Goal: Task Accomplishment & Management: Manage account settings

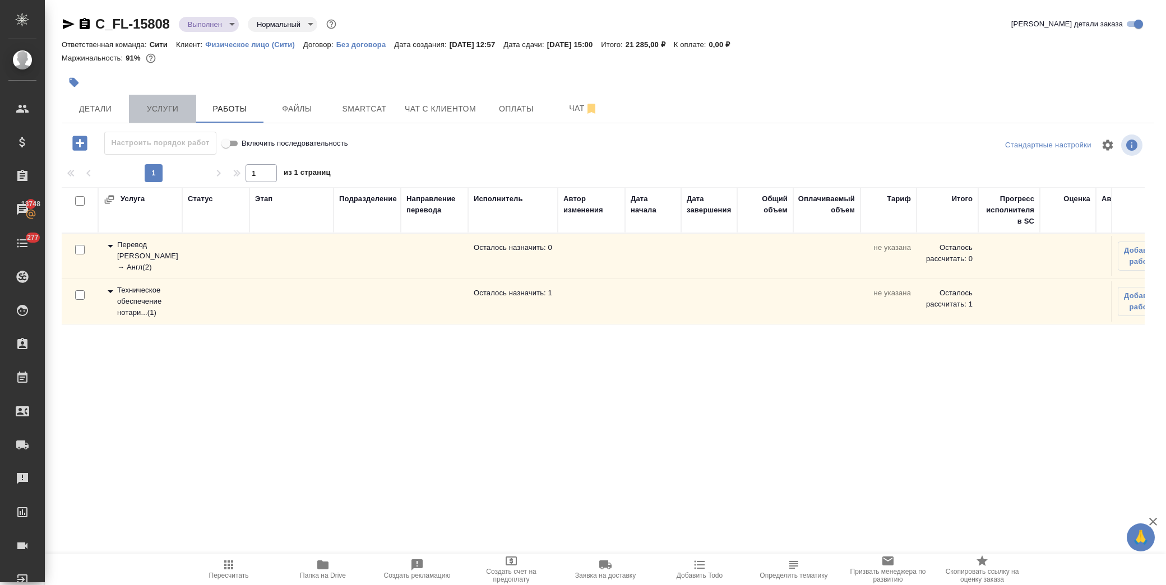
click at [155, 107] on span "Услуги" at bounding box center [163, 109] width 54 height 14
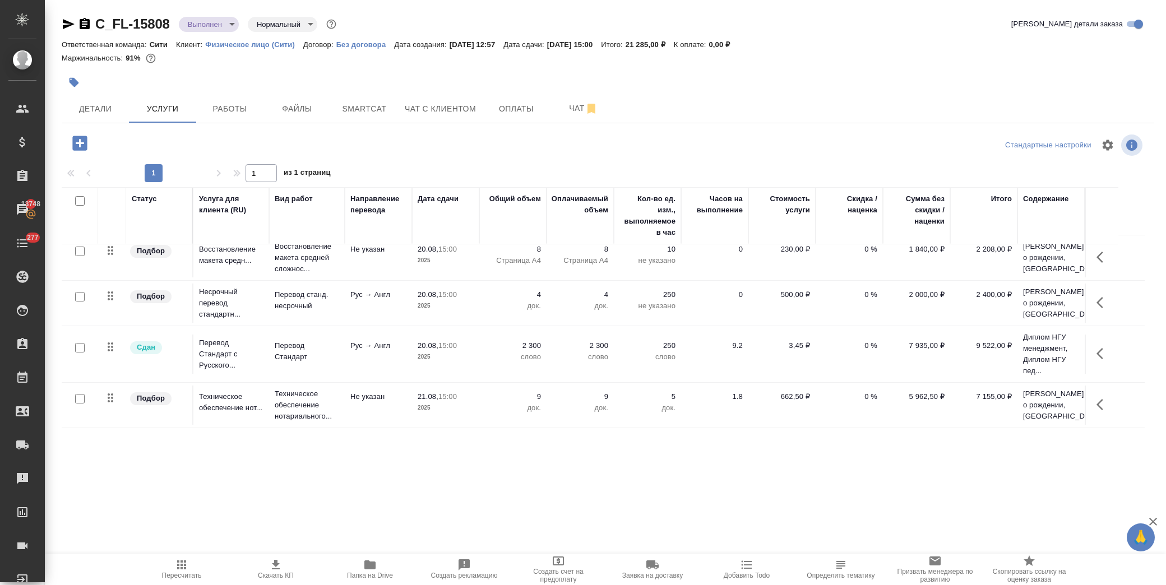
scroll to position [43, 0]
click at [236, 107] on span "Работы" at bounding box center [230, 109] width 54 height 14
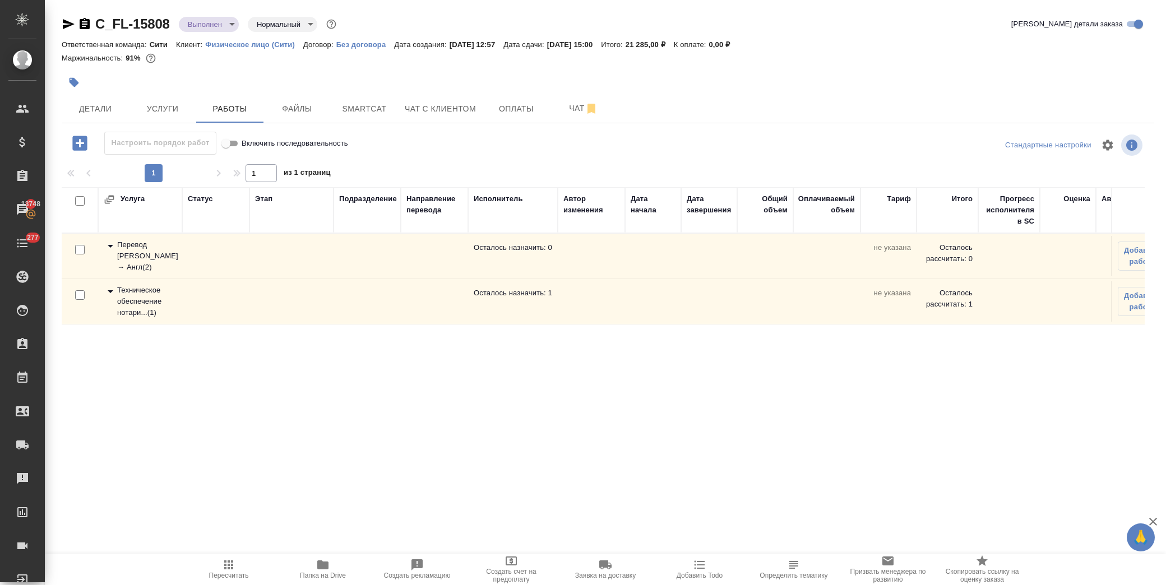
click at [108, 287] on icon at bounding box center [110, 291] width 13 height 13
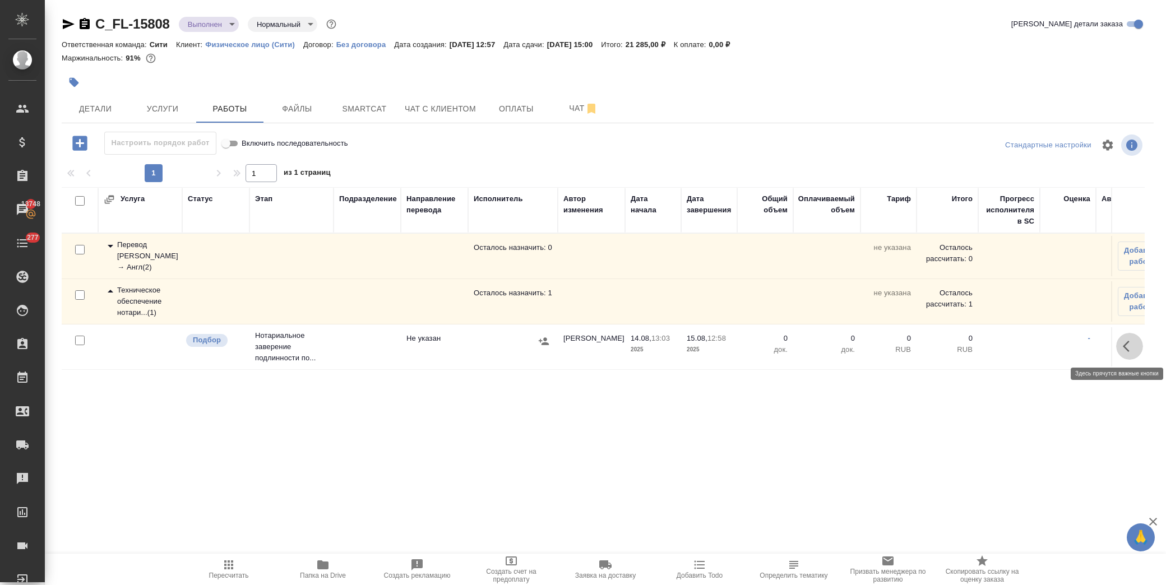
click at [1119, 346] on button "button" at bounding box center [1129, 346] width 27 height 27
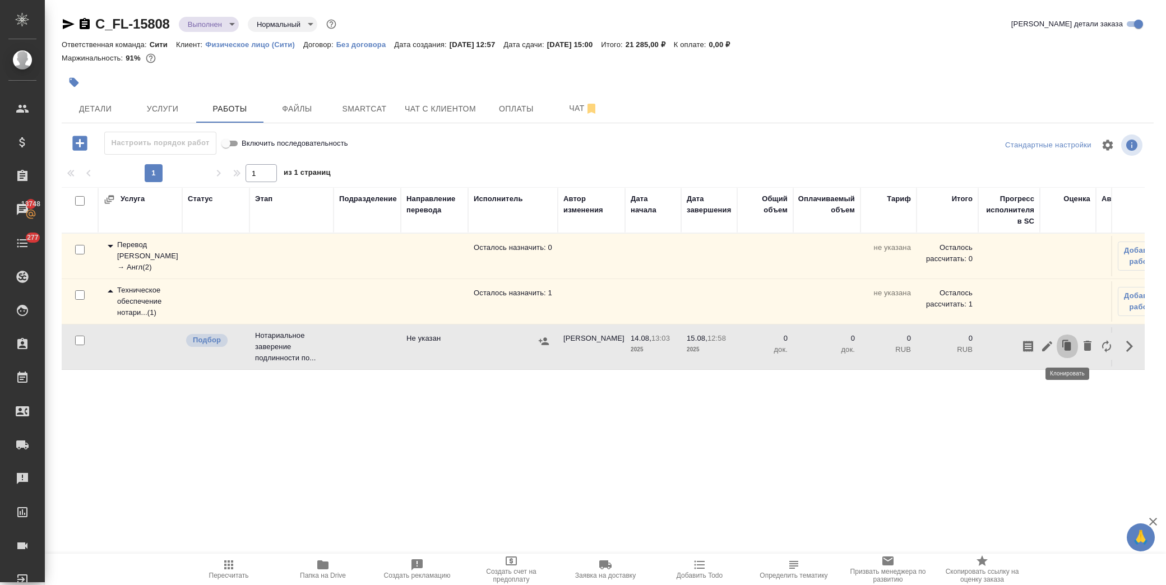
click at [1057, 343] on button "button" at bounding box center [1066, 346] width 21 height 27
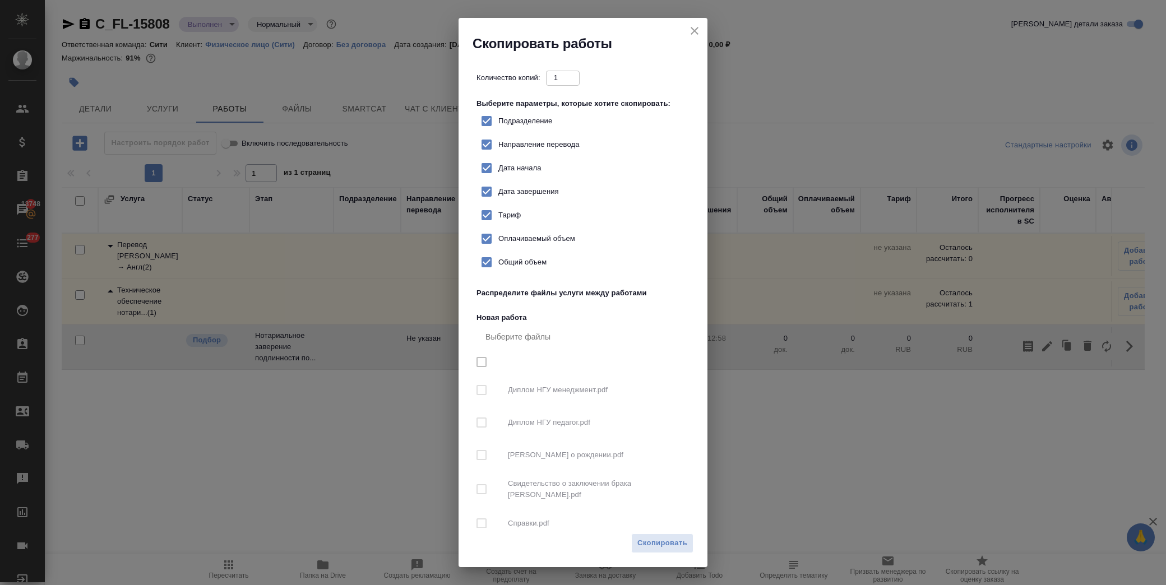
checkbox input "true"
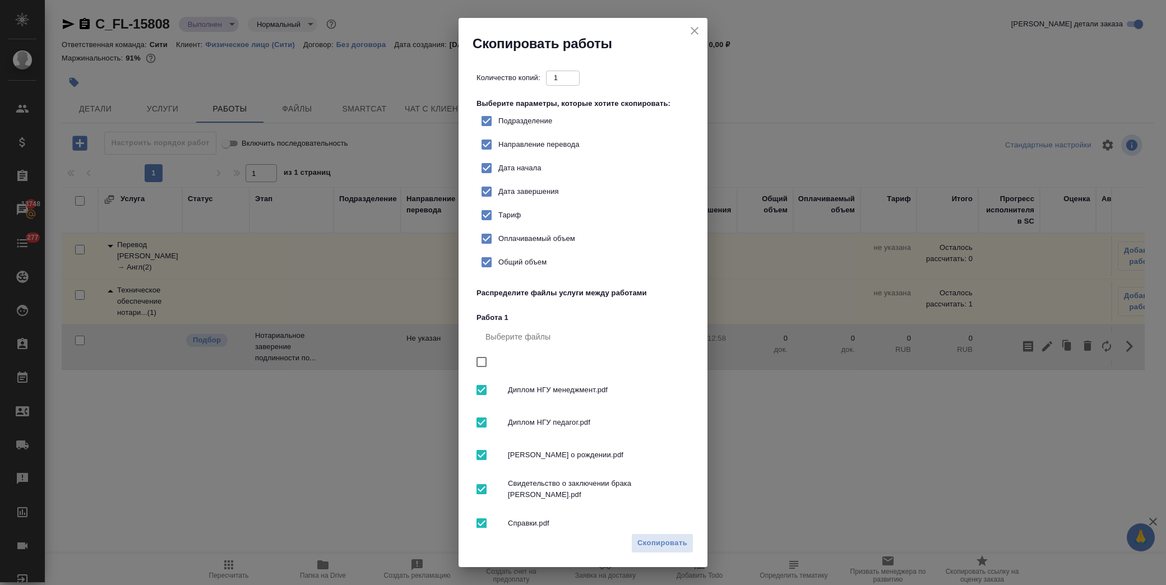
click at [696, 34] on icon "close" at bounding box center [694, 30] width 13 height 13
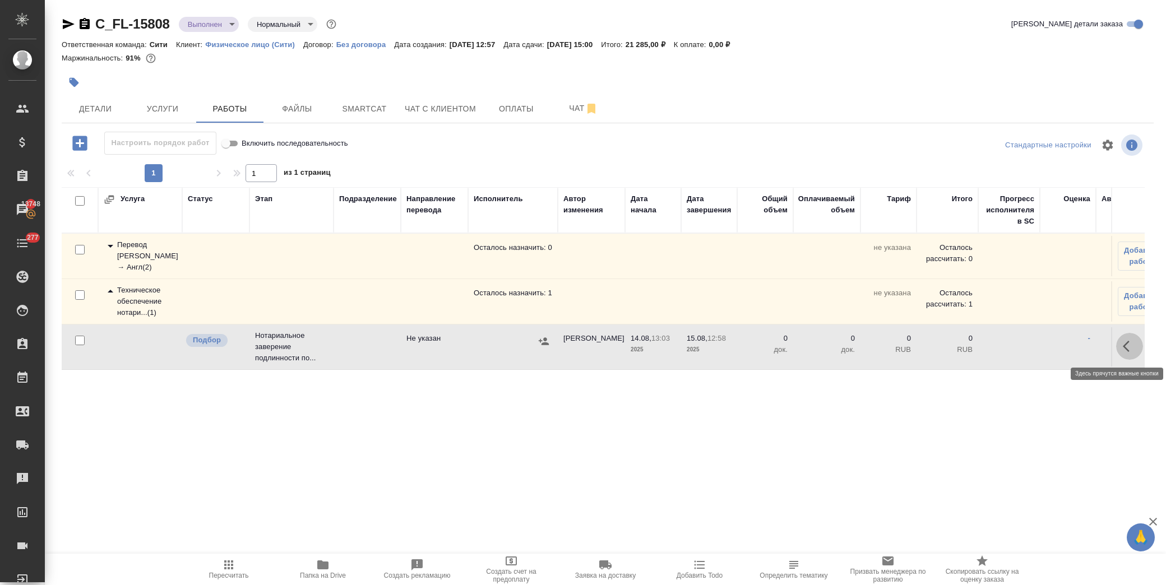
click at [1130, 348] on icon "button" at bounding box center [1129, 346] width 13 height 13
click at [1050, 349] on icon "button" at bounding box center [1046, 346] width 13 height 13
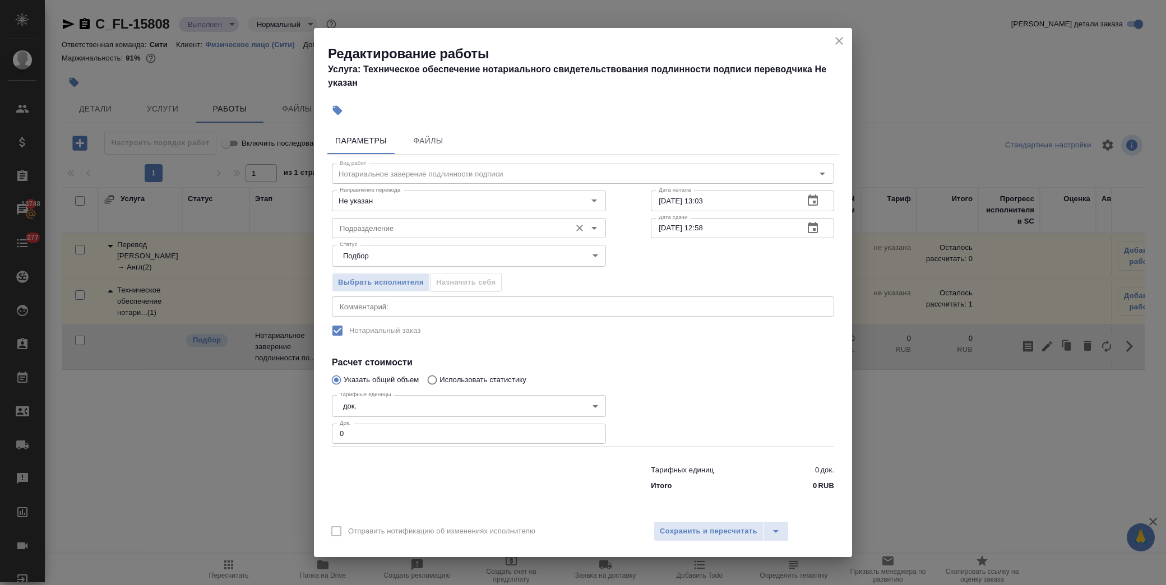
click at [384, 234] on input "Подразделение" at bounding box center [450, 227] width 230 height 13
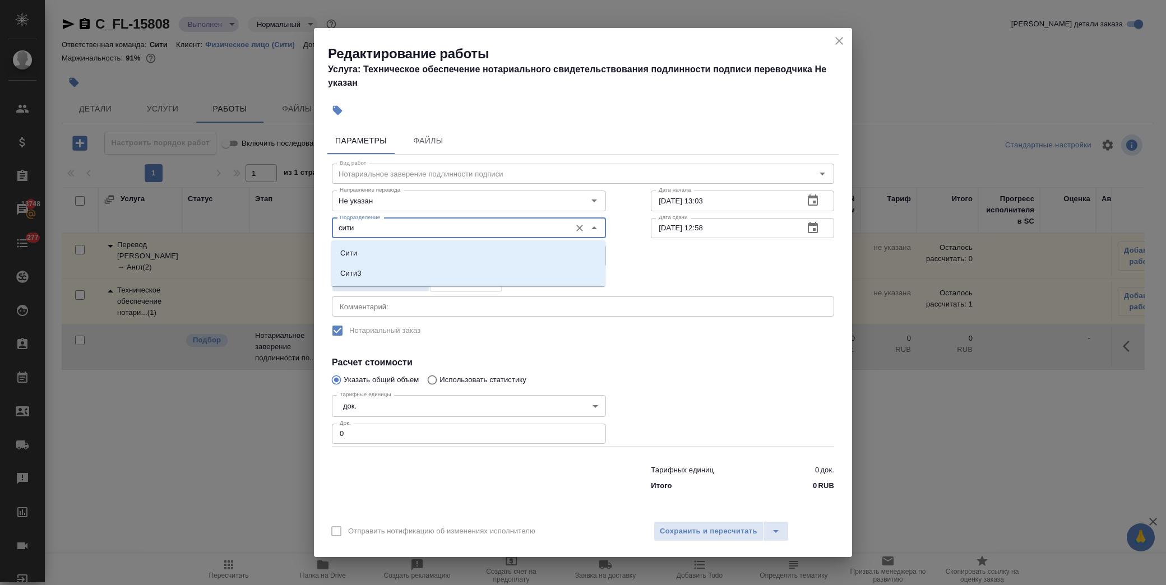
click at [349, 251] on p "Сити" at bounding box center [348, 253] width 17 height 11
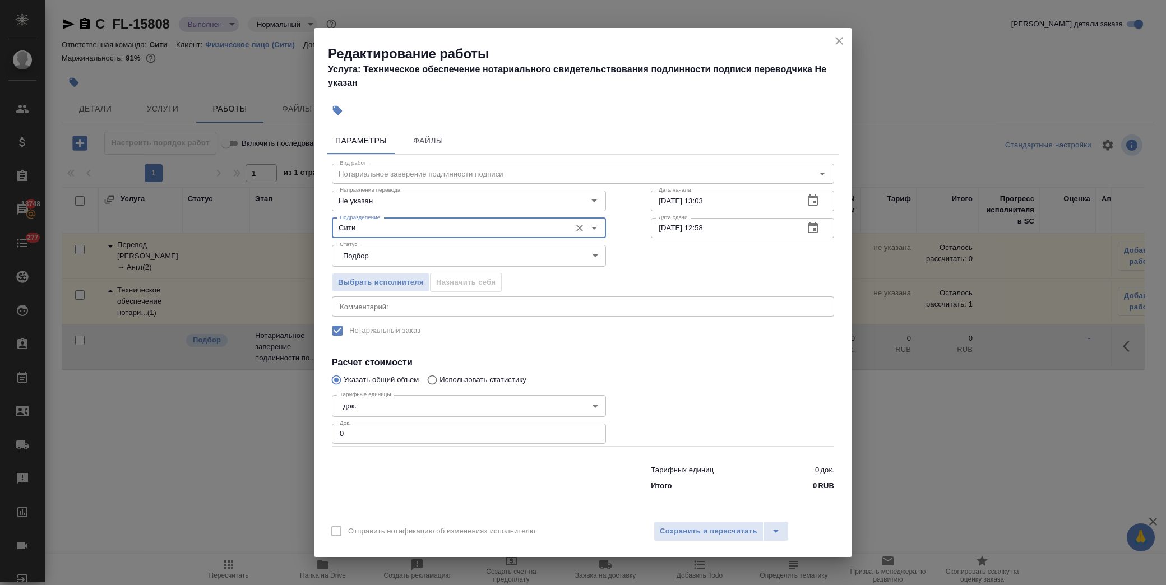
type input "Сити"
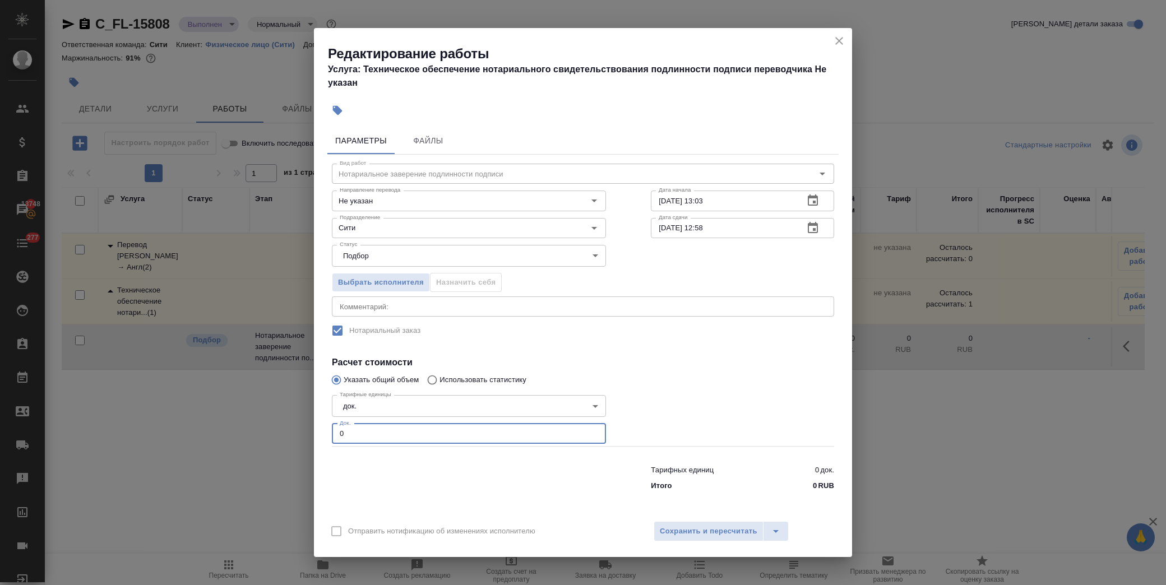
click at [235, 417] on div "Редактирование работы Услуга: Техническое обеспечение нотариального свидетельст…" at bounding box center [583, 292] width 1166 height 585
type input "8"
click at [713, 533] on span "Сохранить и пересчитать" at bounding box center [709, 531] width 98 height 13
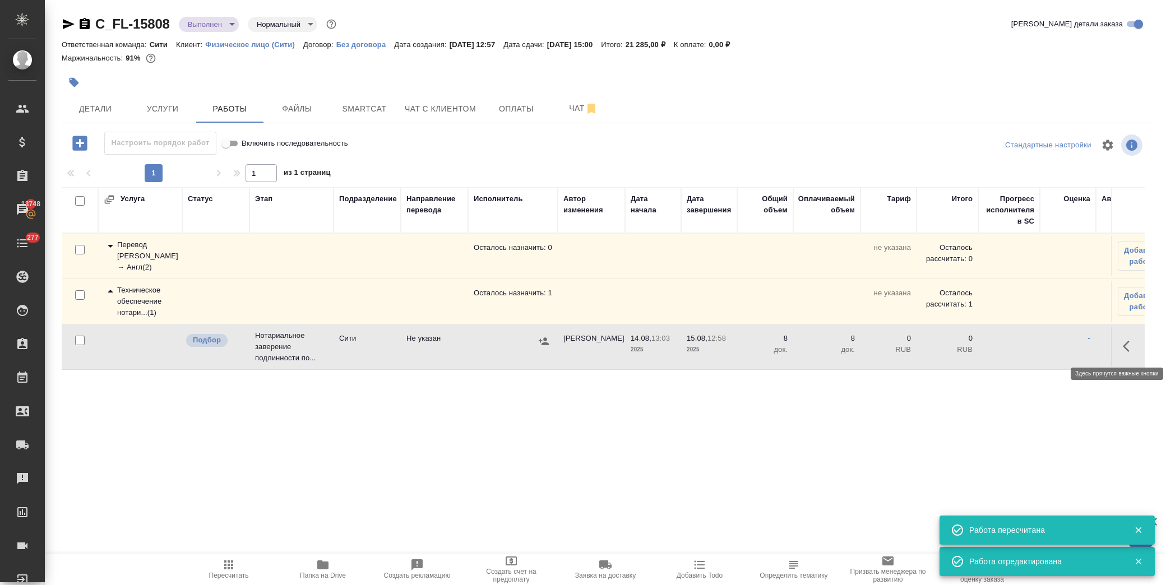
click at [1130, 350] on icon "button" at bounding box center [1129, 346] width 13 height 13
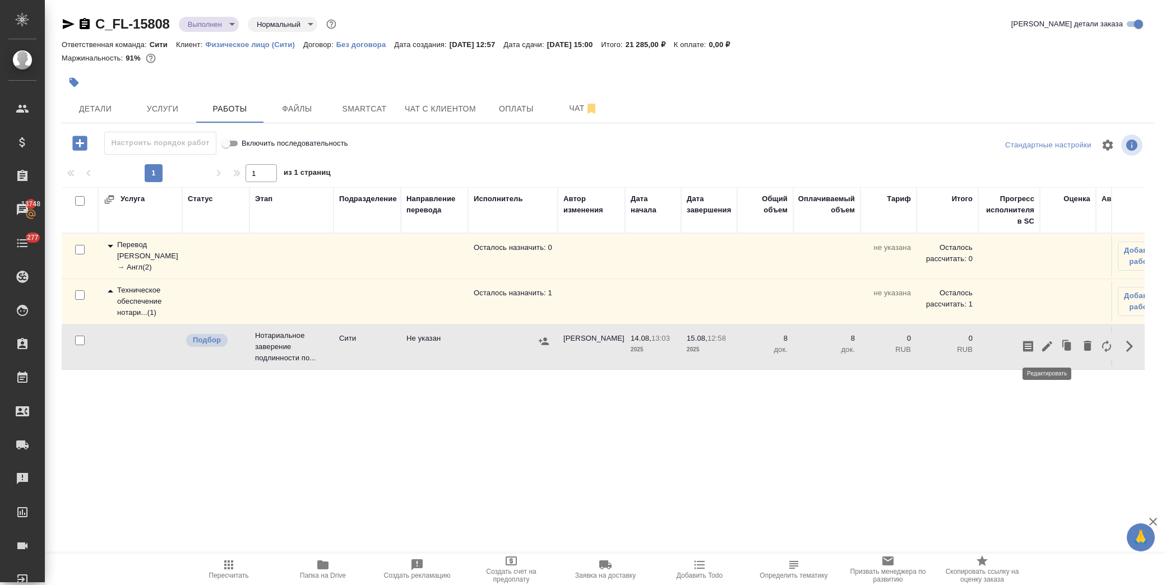
click at [1047, 349] on icon "button" at bounding box center [1046, 346] width 13 height 13
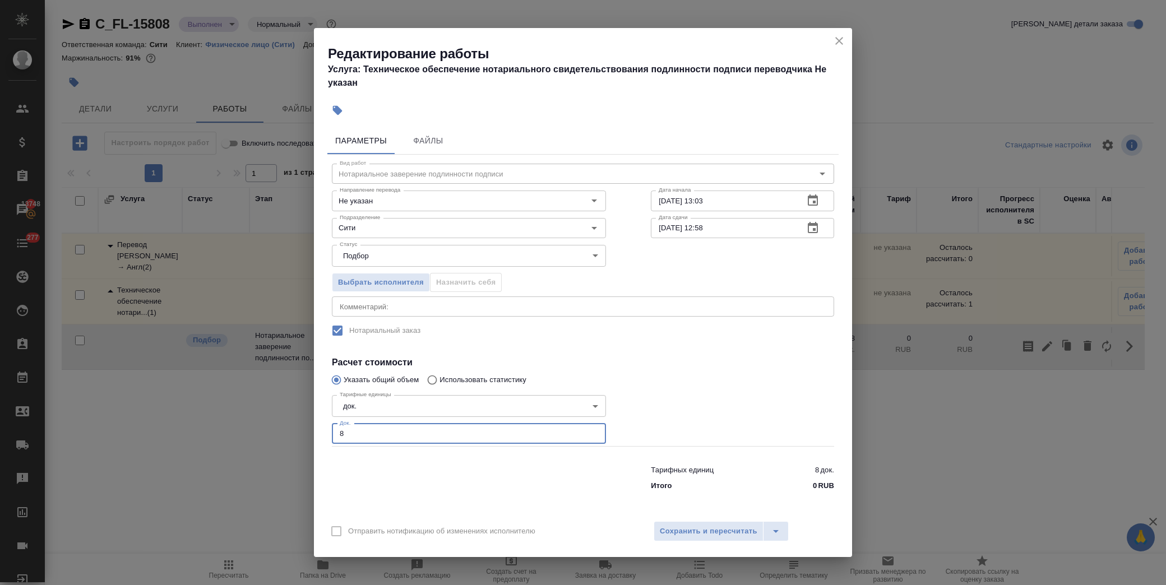
drag, startPoint x: 372, startPoint y: 433, endPoint x: 325, endPoint y: 433, distance: 46.5
click at [326, 433] on div "Параметры Файлы Вид работ Нотариальное заверение подлинности подписи Вид работ …" at bounding box center [583, 318] width 538 height 391
click at [545, 351] on div "Вид работ Нотариальное заверение подлинности подписи Вид работ Направление пере…" at bounding box center [582, 325] width 511 height 341
click at [409, 282] on span "Выбрать исполнителя" at bounding box center [381, 282] width 86 height 13
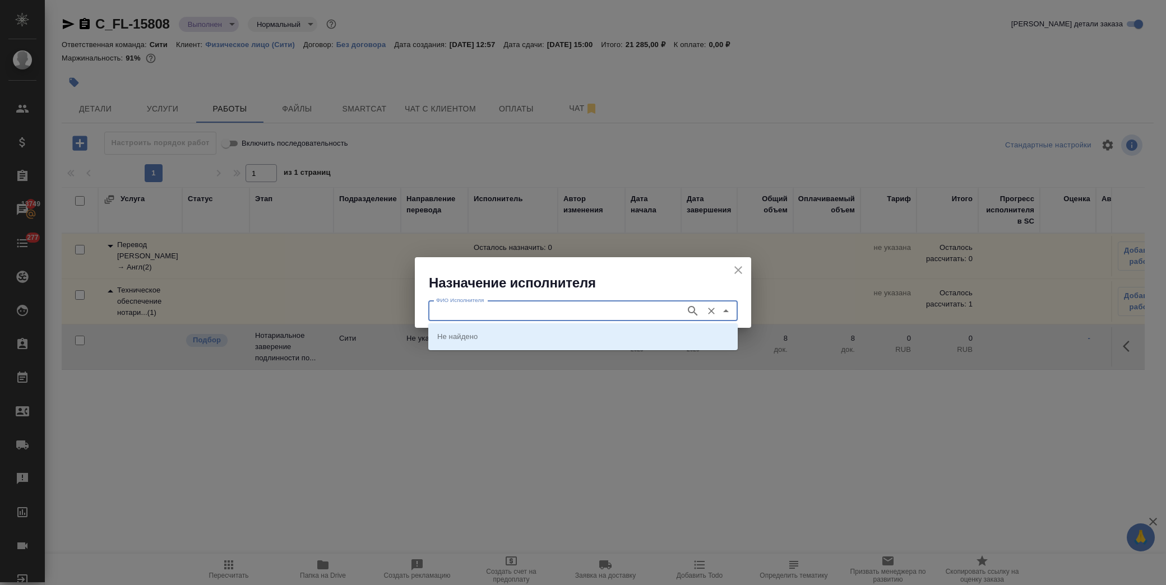
click at [475, 309] on input "ФИО Исполнителя" at bounding box center [556, 310] width 248 height 13
type input "[PERSON_NAME]"
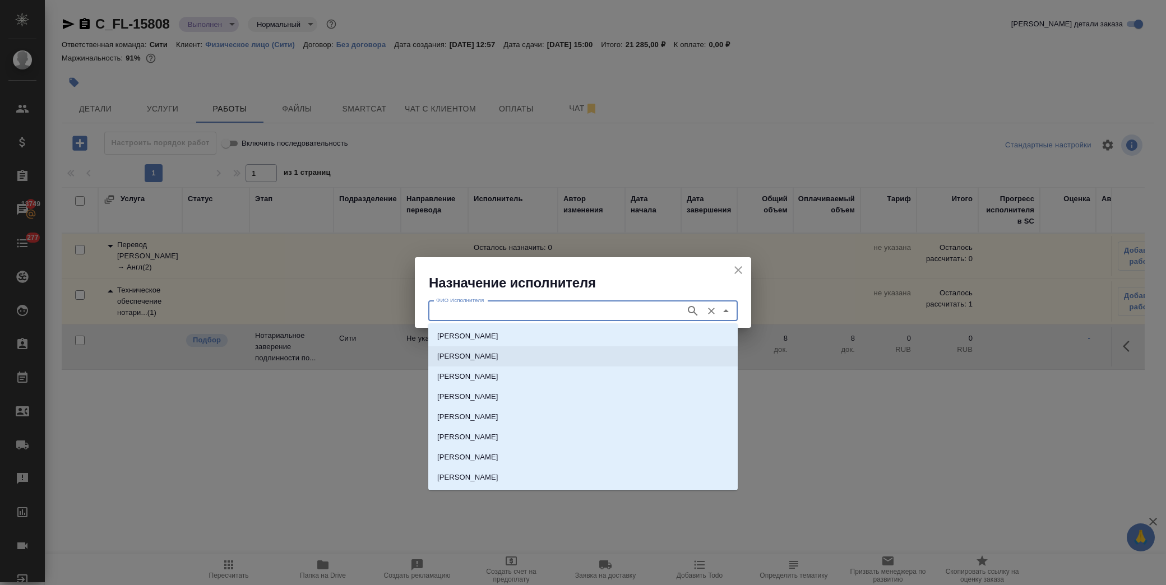
click at [488, 351] on p "[PERSON_NAME]" at bounding box center [467, 356] width 61 height 11
type input "[PERSON_NAME]"
